Goal: Download file/media

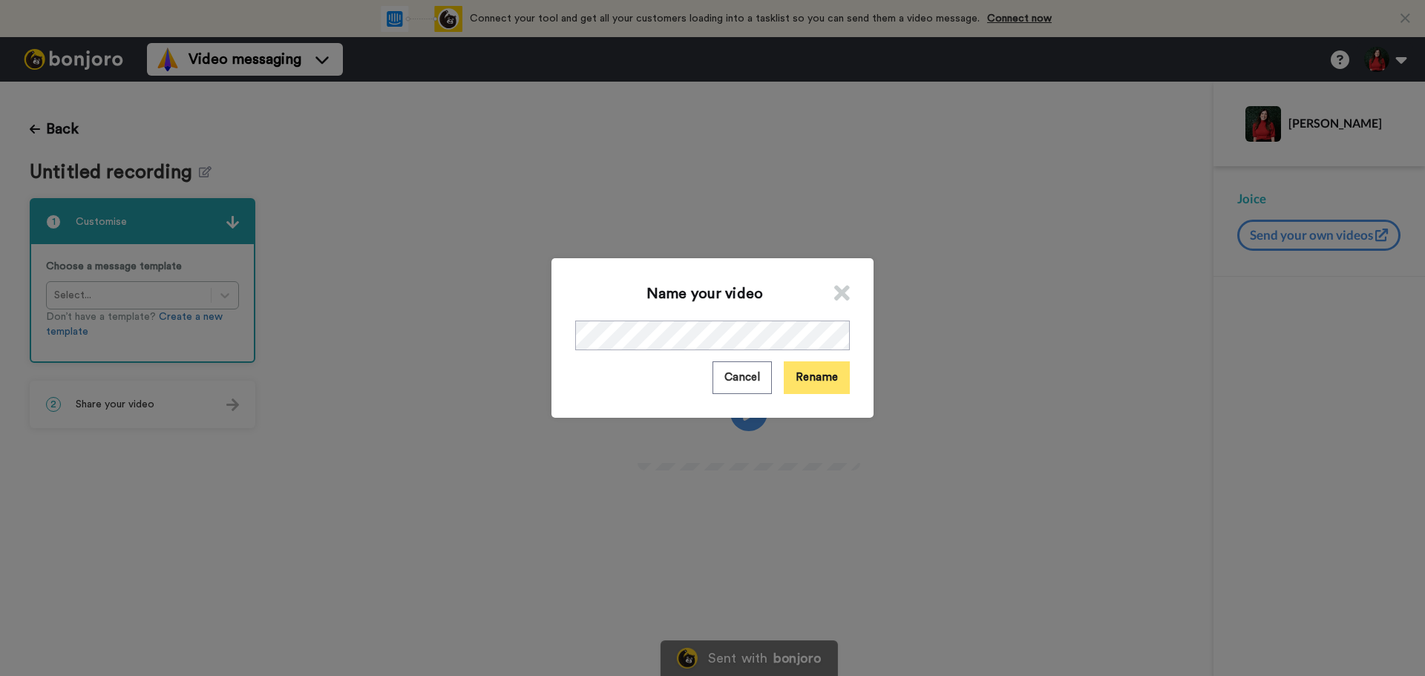
click at [787, 376] on button "Rename" at bounding box center [817, 377] width 66 height 32
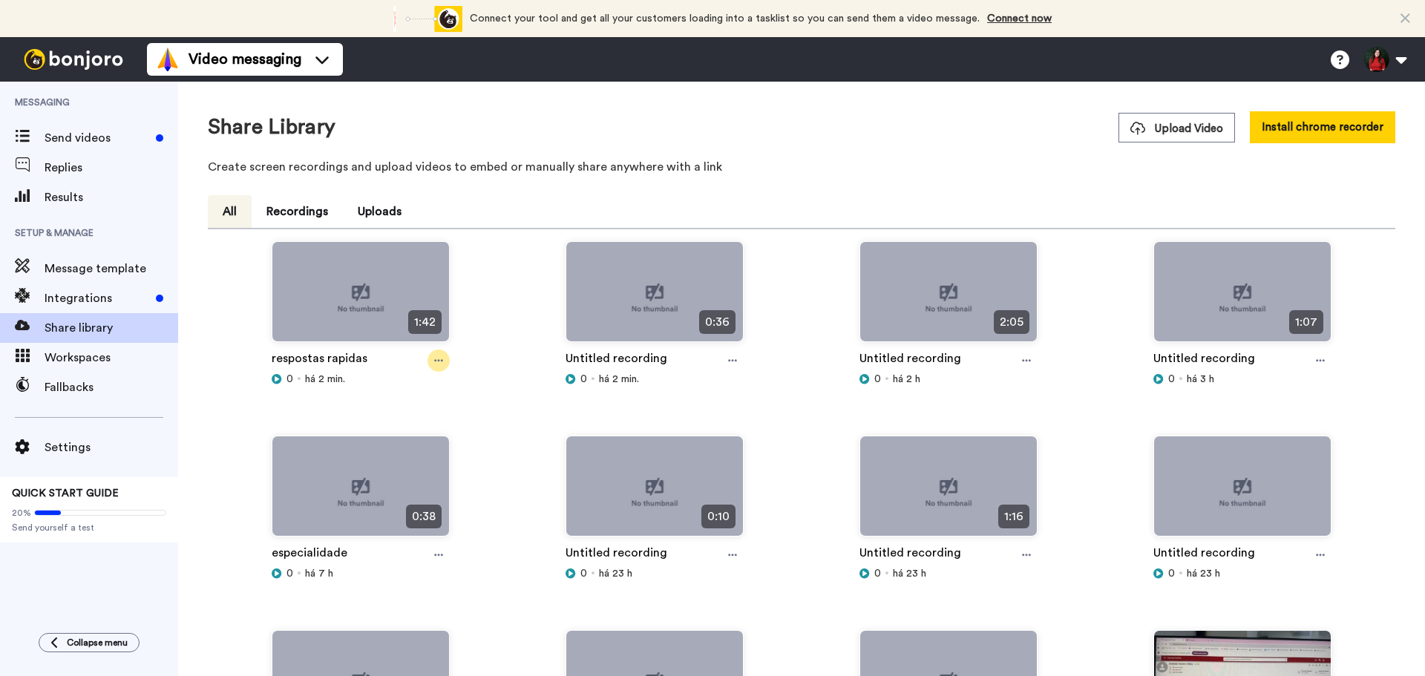
drag, startPoint x: 429, startPoint y: 360, endPoint x: 439, endPoint y: 366, distance: 11.3
click at [429, 360] on div at bounding box center [438, 360] width 22 height 22
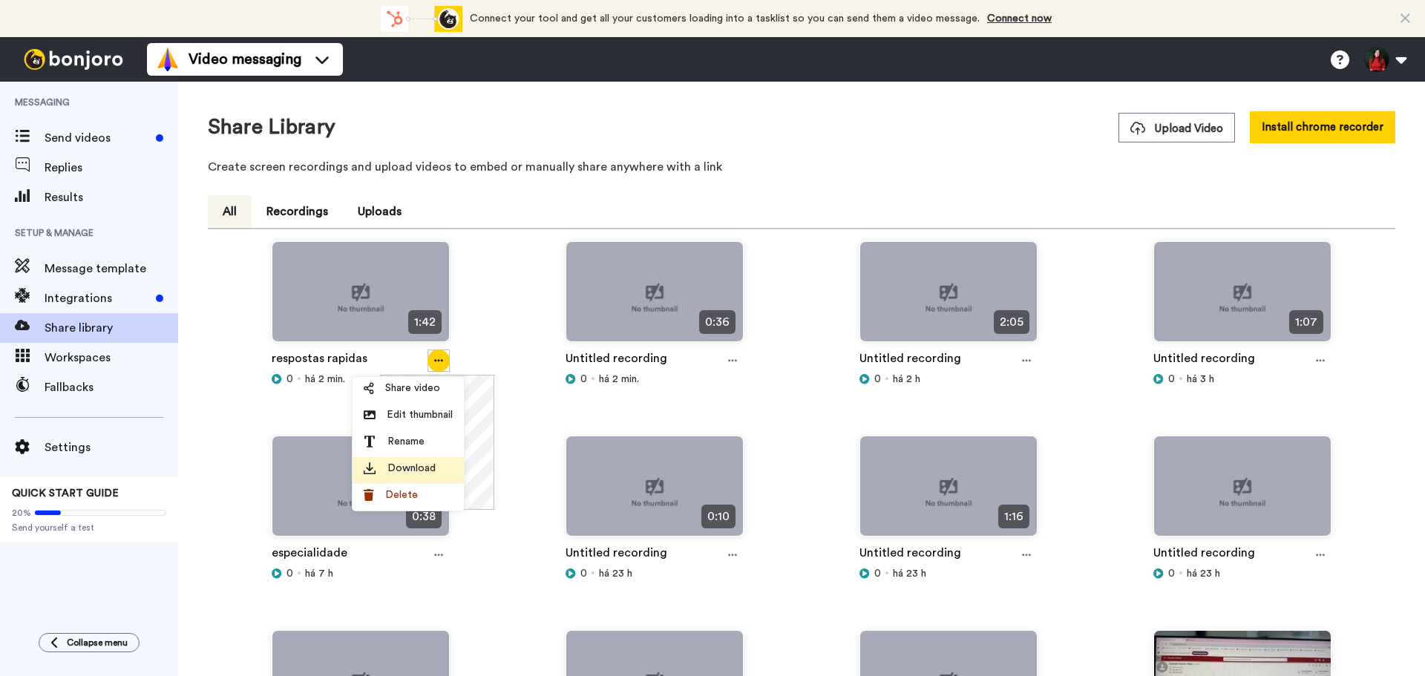
click at [422, 473] on span "Download" at bounding box center [411, 468] width 48 height 15
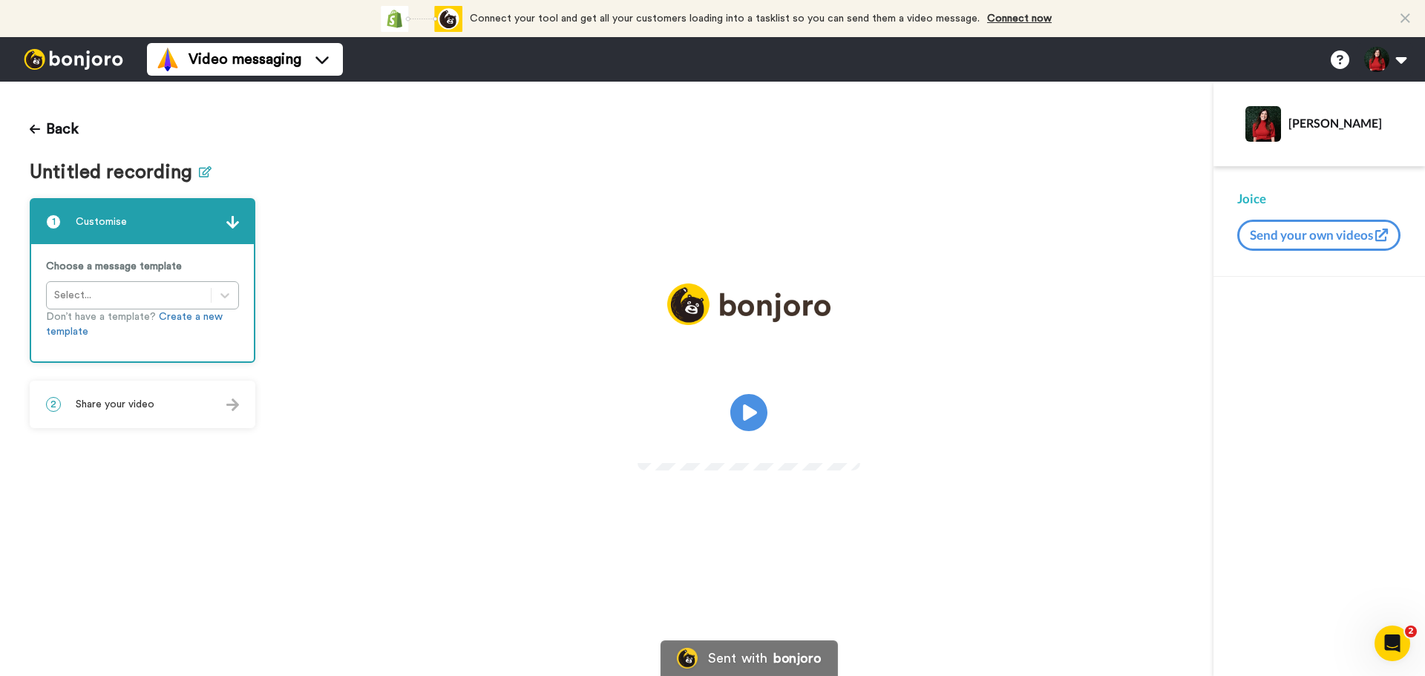
click at [199, 174] on icon at bounding box center [205, 171] width 13 height 11
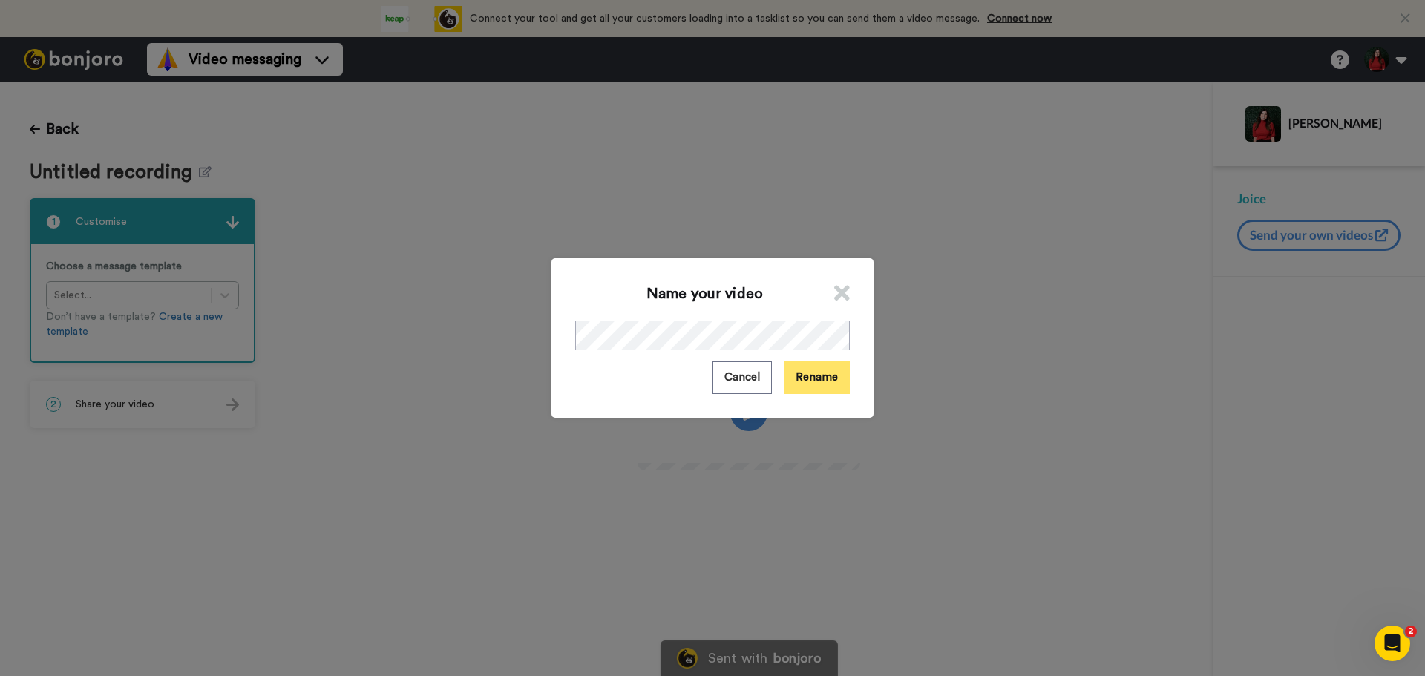
click at [798, 375] on button "Rename" at bounding box center [817, 377] width 66 height 32
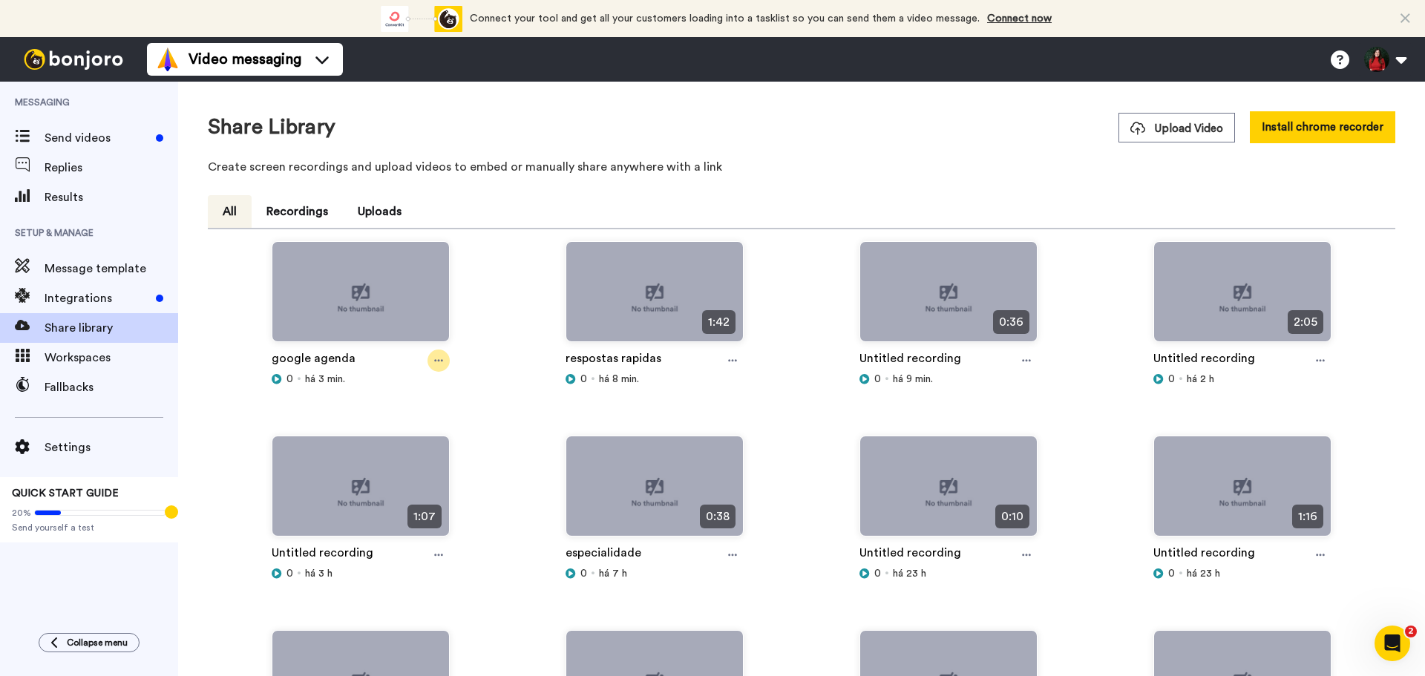
click at [434, 365] on icon at bounding box center [438, 360] width 9 height 10
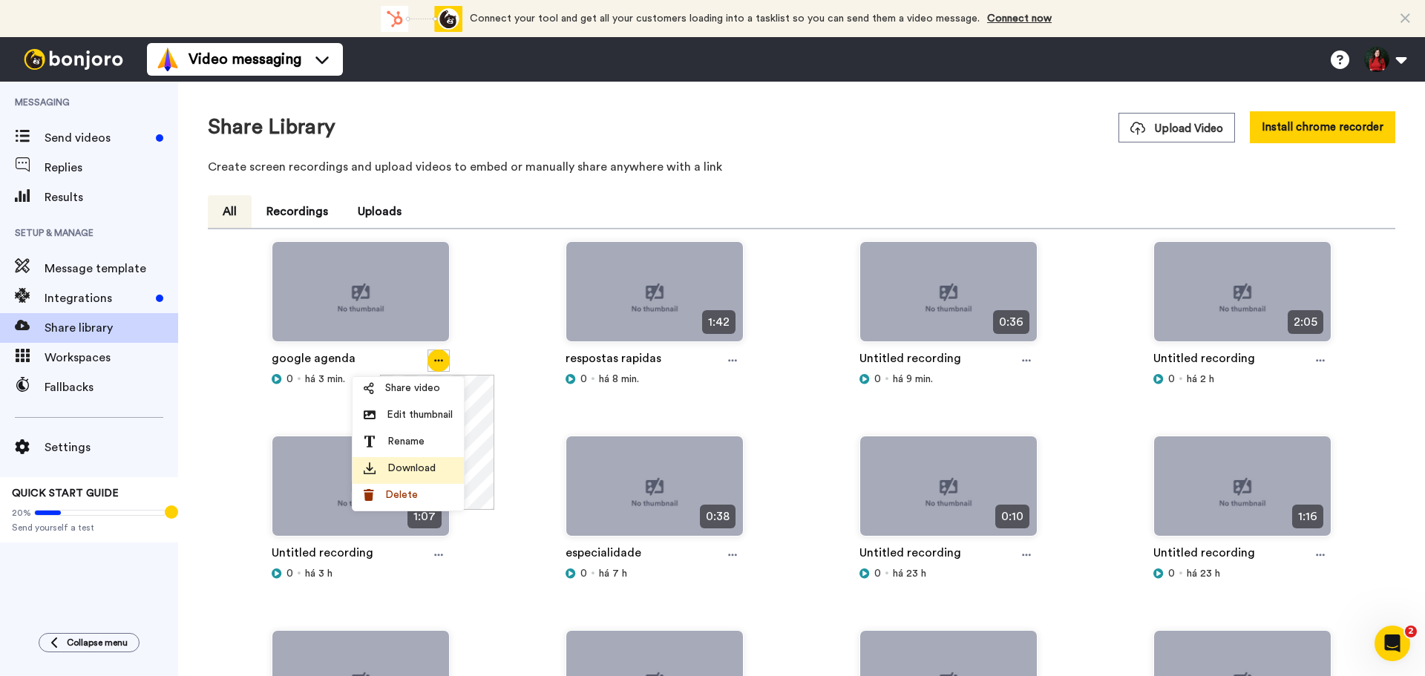
click at [420, 475] on span "Download" at bounding box center [411, 468] width 48 height 15
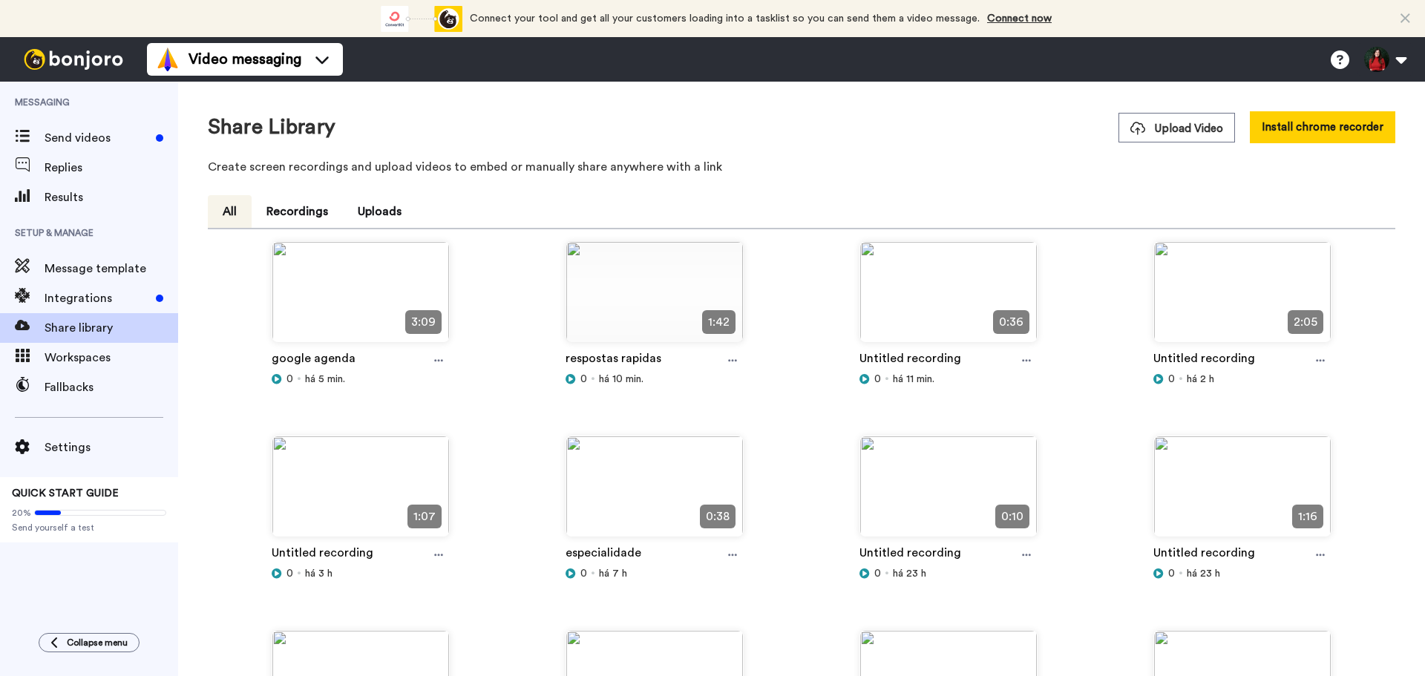
drag, startPoint x: 443, startPoint y: 364, endPoint x: 448, endPoint y: 373, distance: 10.3
click at [443, 364] on div at bounding box center [438, 360] width 22 height 22
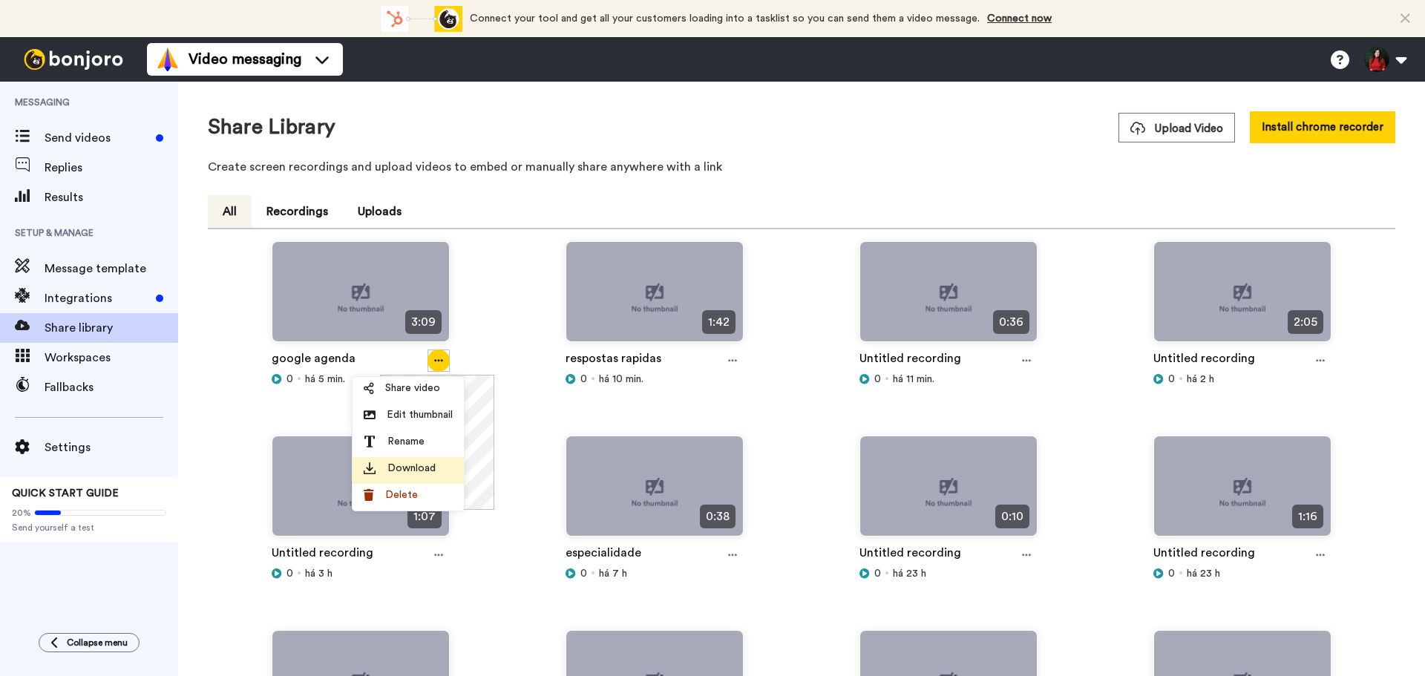
click at [436, 478] on li "Download" at bounding box center [407, 470] width 111 height 27
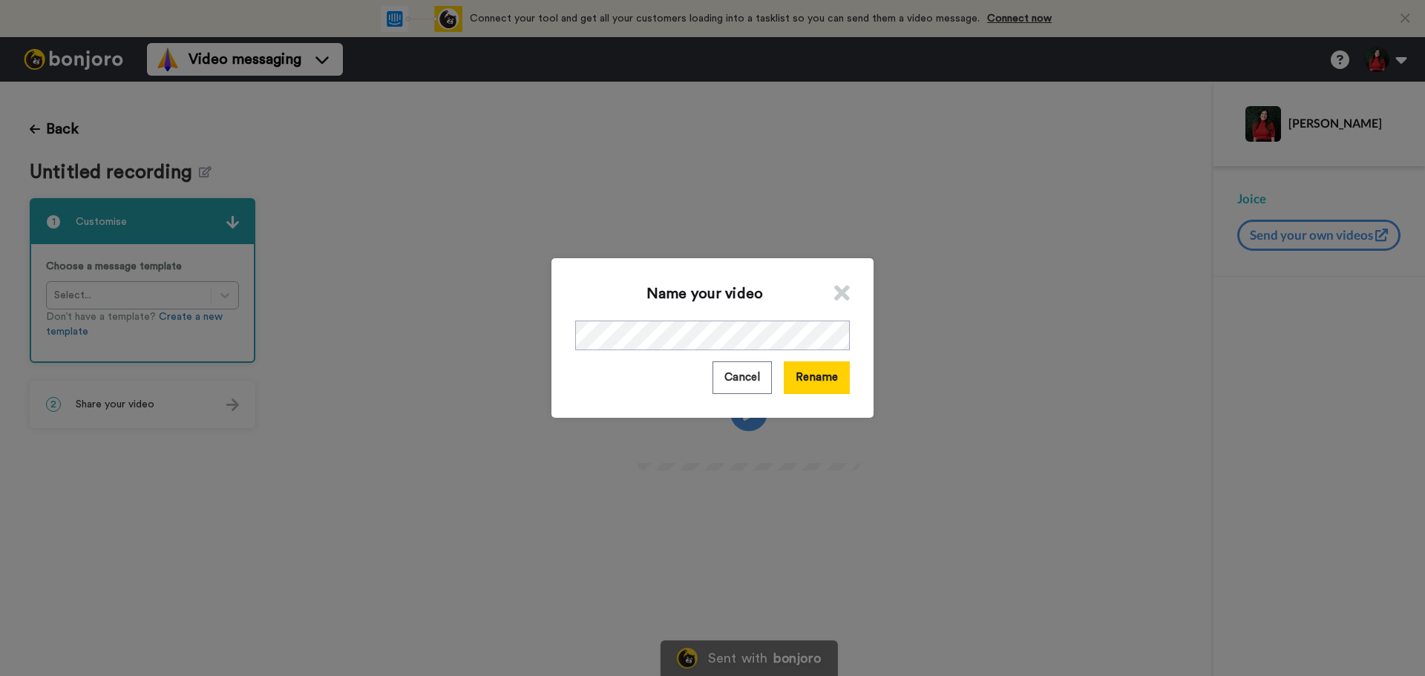
click at [807, 384] on button "Rename" at bounding box center [817, 377] width 66 height 32
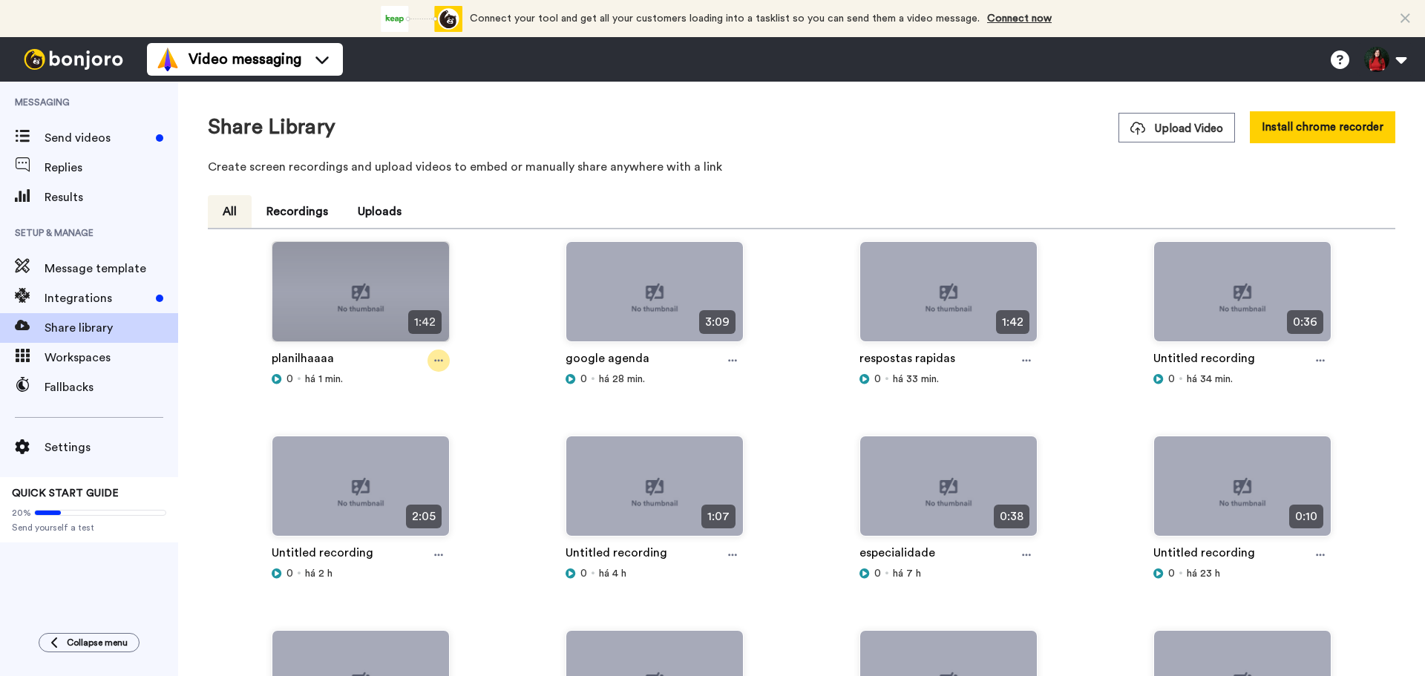
click at [441, 359] on icon at bounding box center [438, 360] width 9 height 10
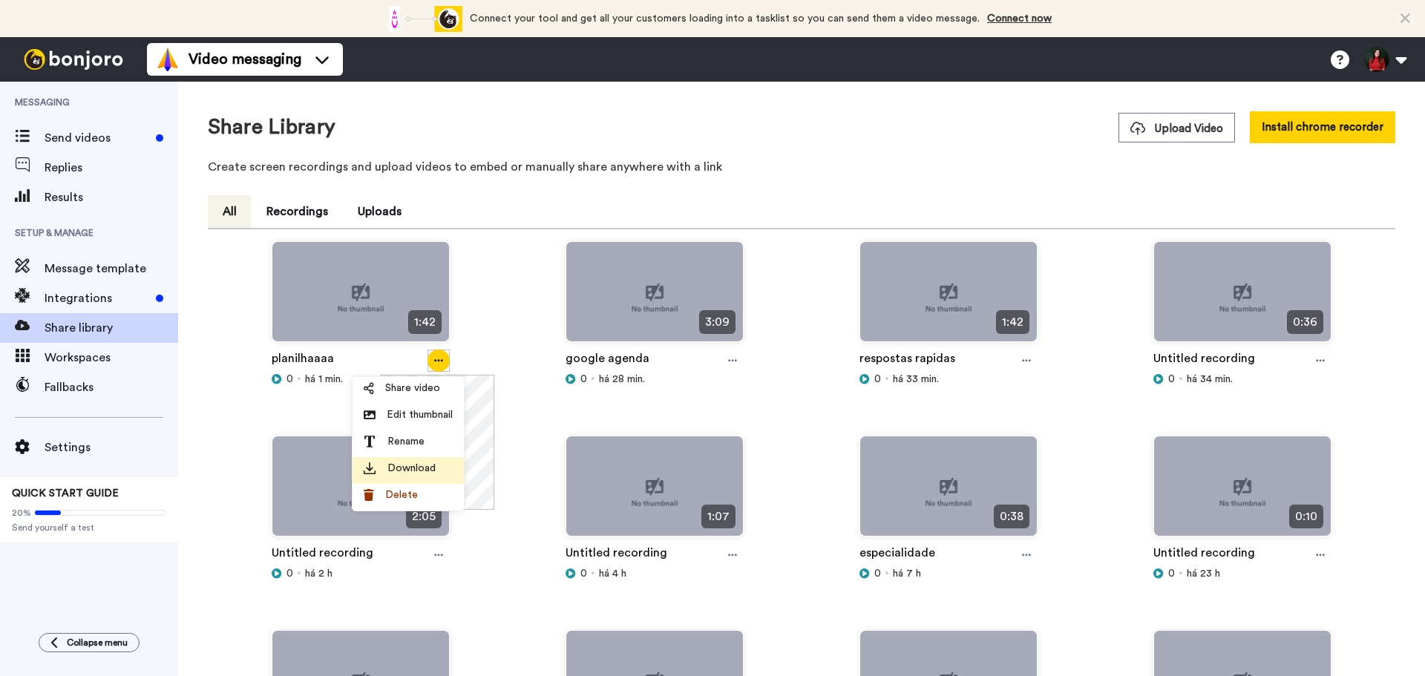
click at [401, 470] on span "Download" at bounding box center [411, 468] width 48 height 15
